Goal: Navigation & Orientation: Find specific page/section

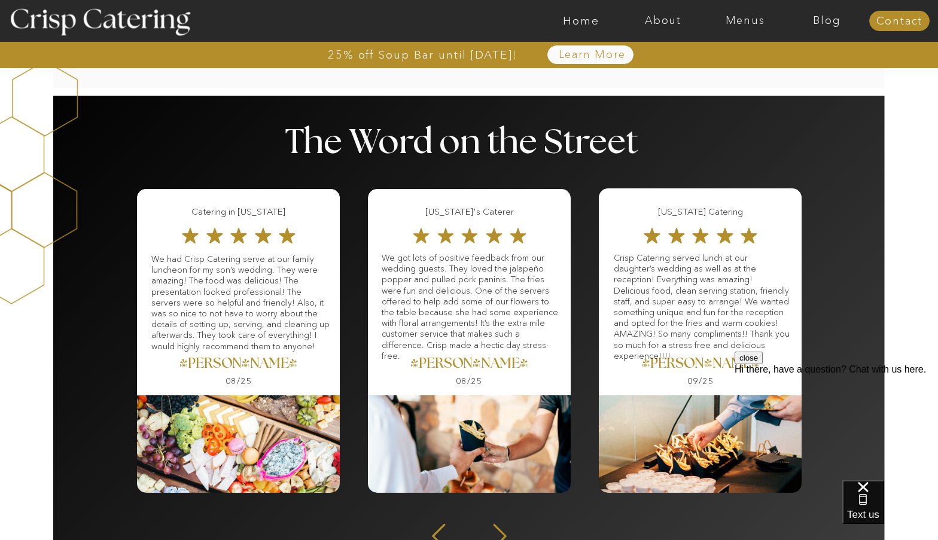
scroll to position [1411, 0]
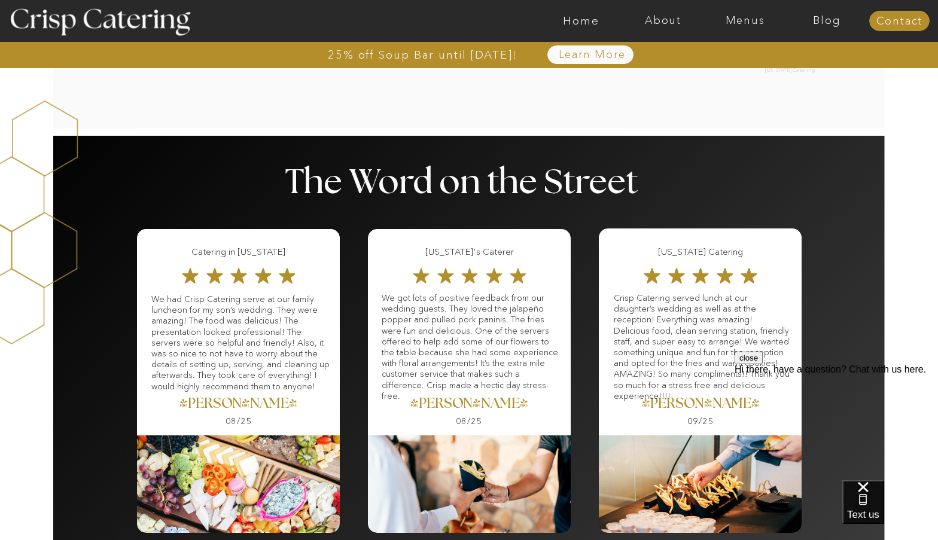
drag, startPoint x: 740, startPoint y: 22, endPoint x: 731, endPoint y: 28, distance: 10.5
click at [740, 22] on nav "Menus" at bounding box center [745, 21] width 82 height 12
click at [722, 74] on nav "Winter (Sep-Feb)" at bounding box center [744, 70] width 98 height 11
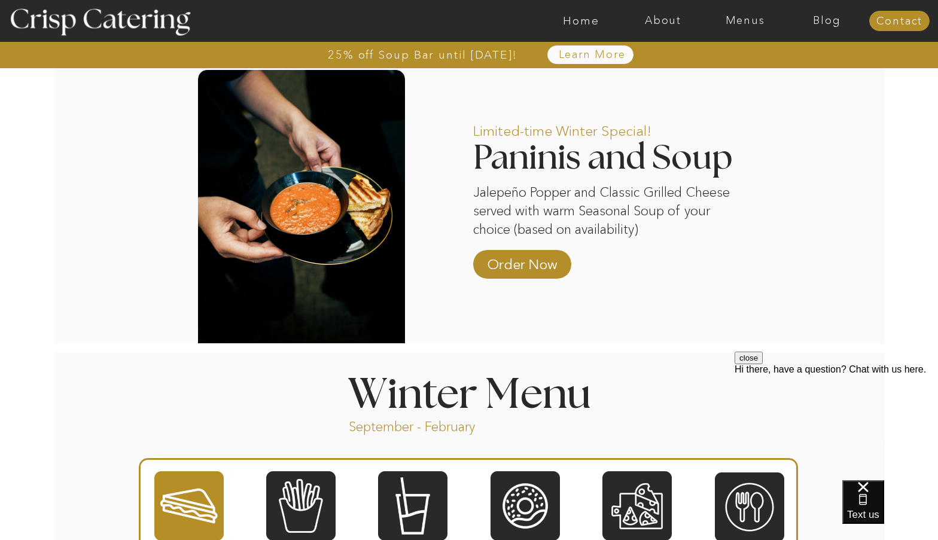
scroll to position [1017, 0]
